Goal: Complete application form

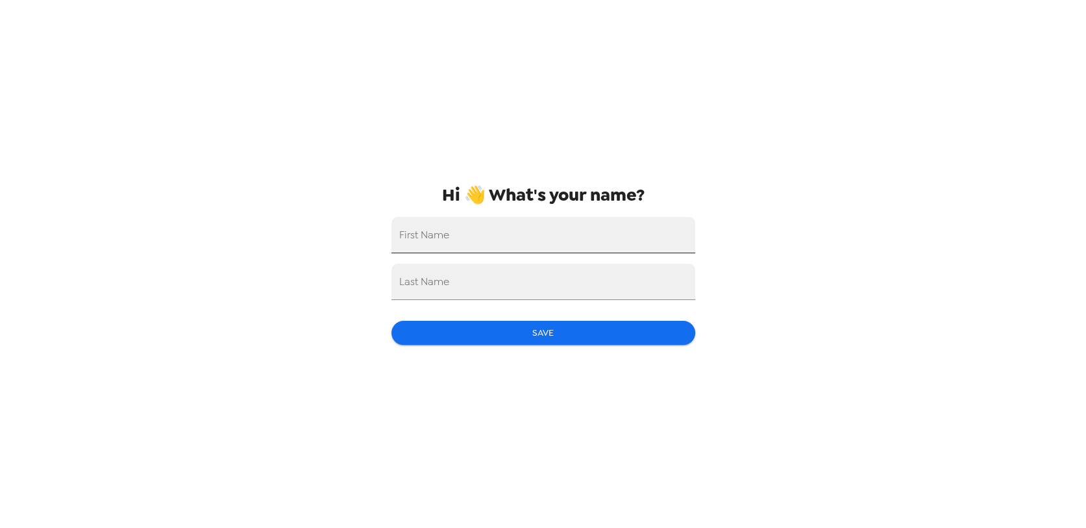
click at [520, 236] on input "First Name" at bounding box center [544, 235] width 304 height 36
type input "[PERSON_NAME]"
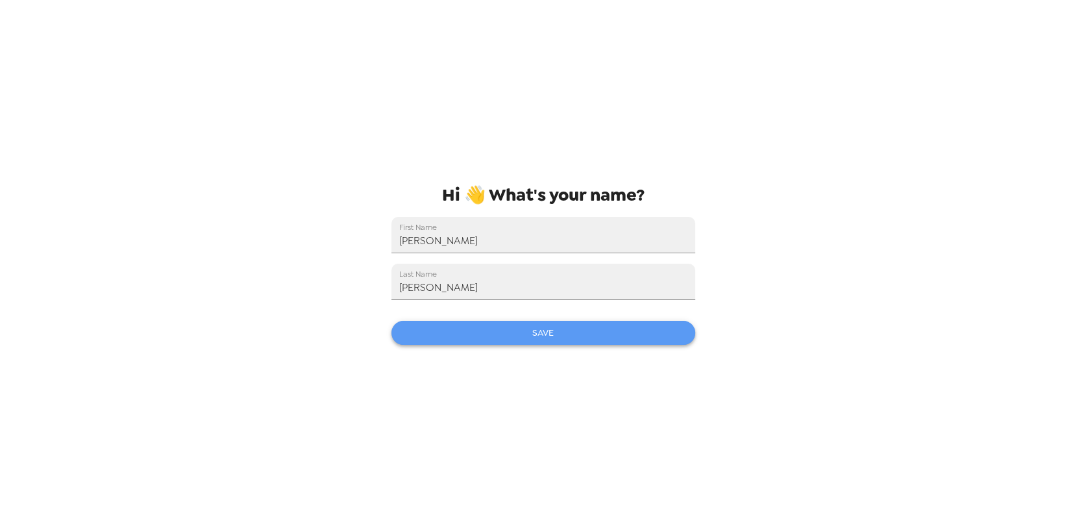
click at [530, 321] on button "Save" at bounding box center [544, 333] width 304 height 24
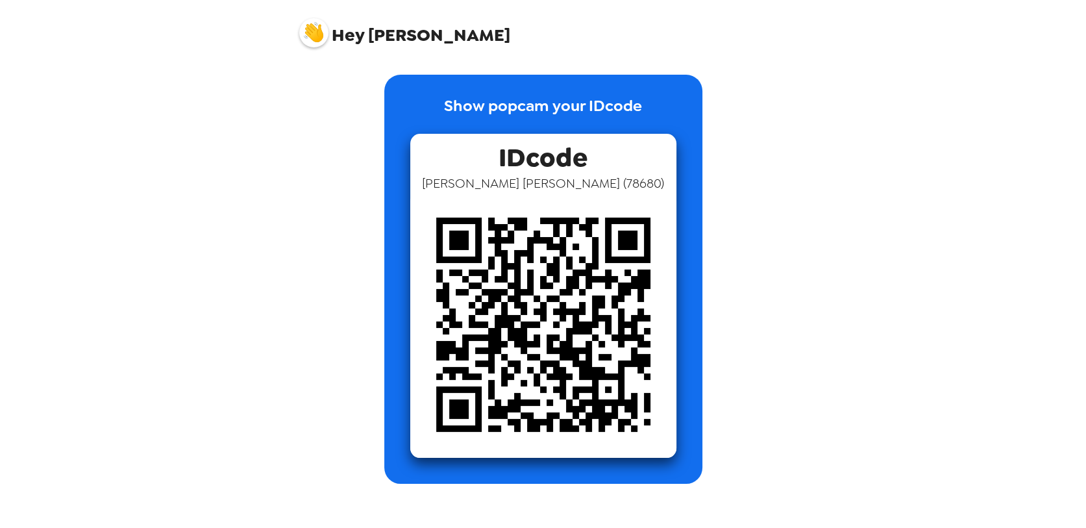
click at [584, 288] on img at bounding box center [543, 325] width 266 height 266
click at [847, 280] on div "Hey [PERSON_NAME] Show popcam your IDcode IDcode [PERSON_NAME] ( 78680 )" at bounding box center [543, 264] width 1086 height 528
click at [866, 273] on div "Hey [PERSON_NAME] Show popcam your IDcode IDcode [PERSON_NAME] ( 78680 )" at bounding box center [543, 264] width 1086 height 528
